Goal: Information Seeking & Learning: Learn about a topic

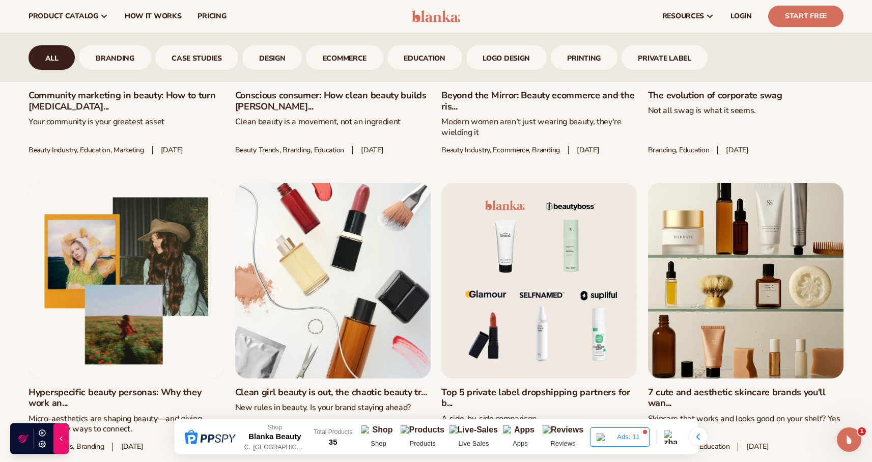
scroll to position [723, 0]
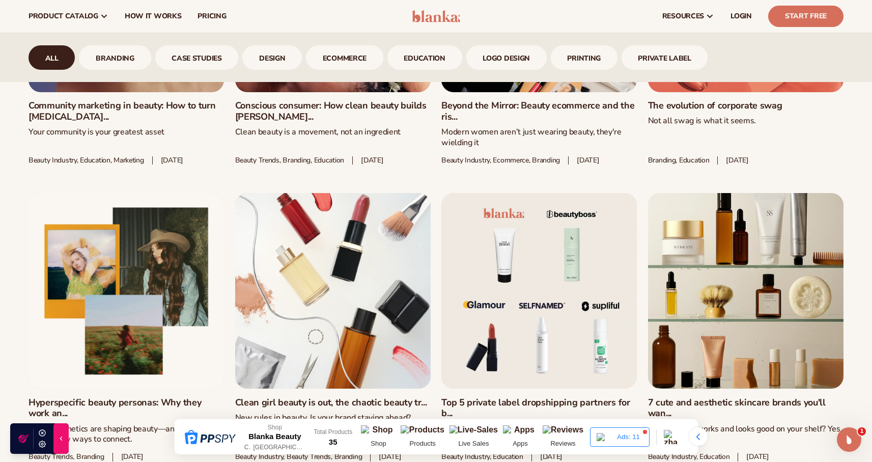
click at [517, 397] on link "Top 5 private label dropshipping partners for b..." at bounding box center [538, 408] width 195 height 22
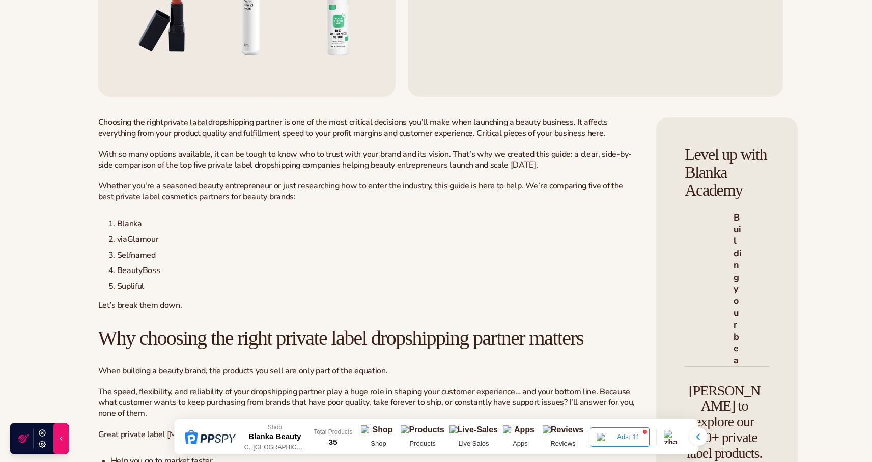
scroll to position [294, 0]
click at [436, 260] on li "Selfnamed" at bounding box center [372, 254] width 528 height 11
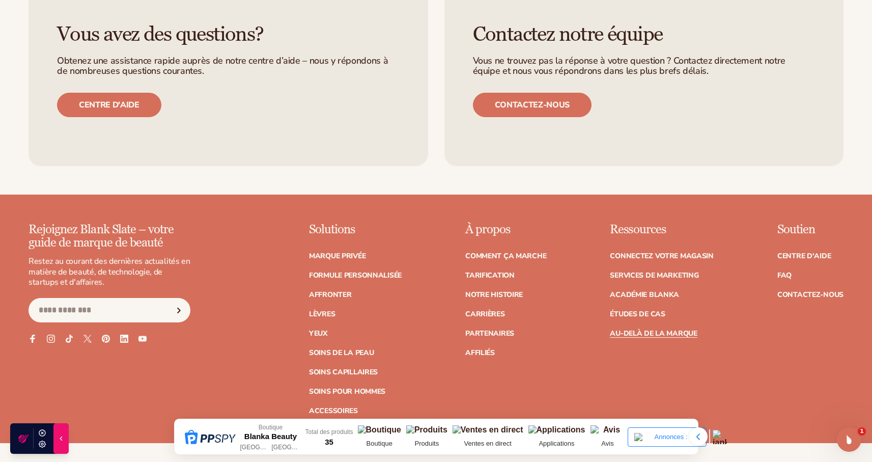
scroll to position [4886, 0]
